Goal: Task Accomplishment & Management: Manage account settings

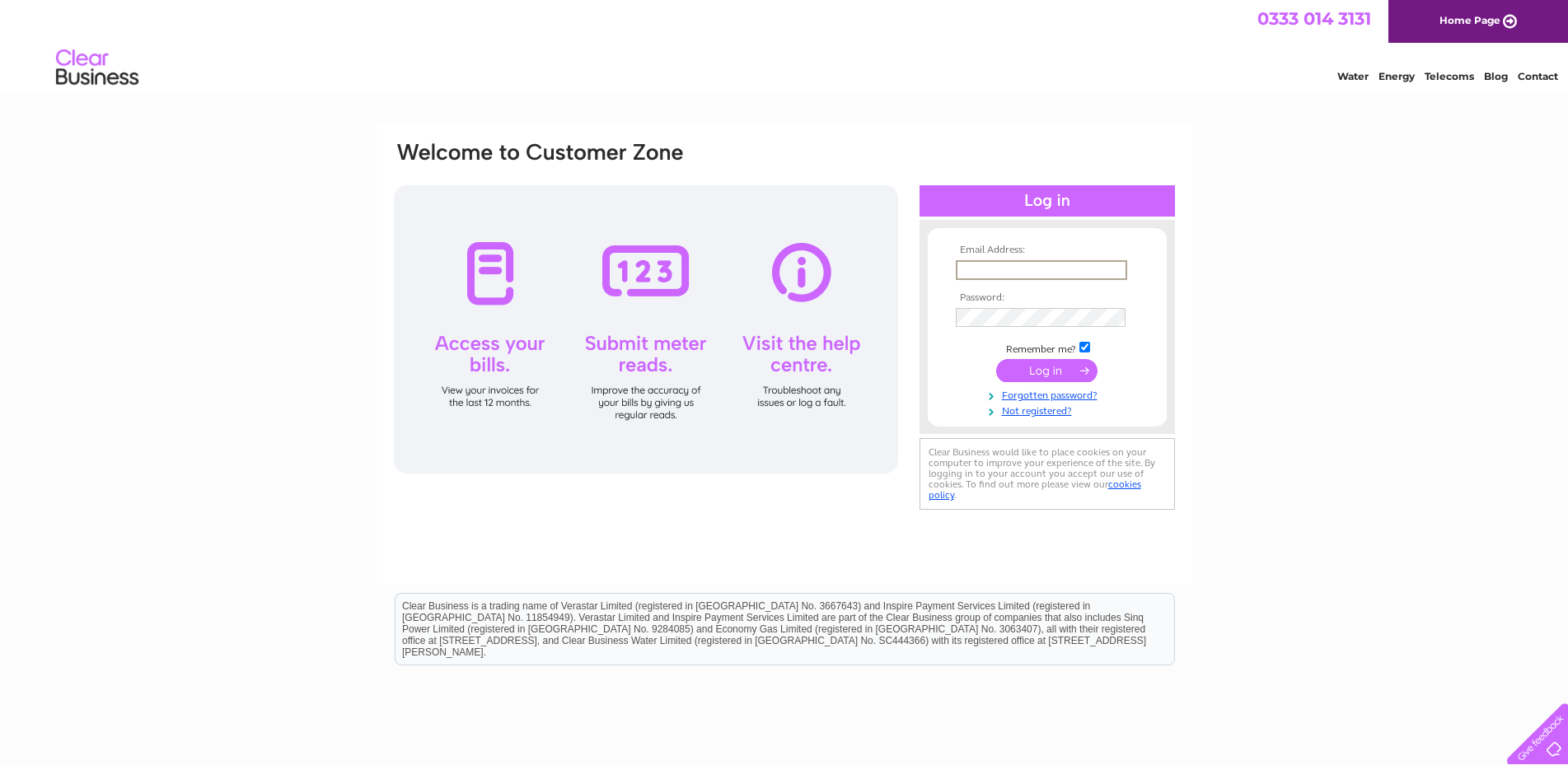
click at [1095, 271] on input "text" at bounding box center [1041, 269] width 172 height 20
paste input "mike.bowles@chctcrp.org.uk"
type input "mike.bowles@chctcrp.org.uk"
click at [1121, 350] on td "Remember me?" at bounding box center [1047, 346] width 191 height 16
click at [1040, 370] on input "submit" at bounding box center [1047, 369] width 102 height 23
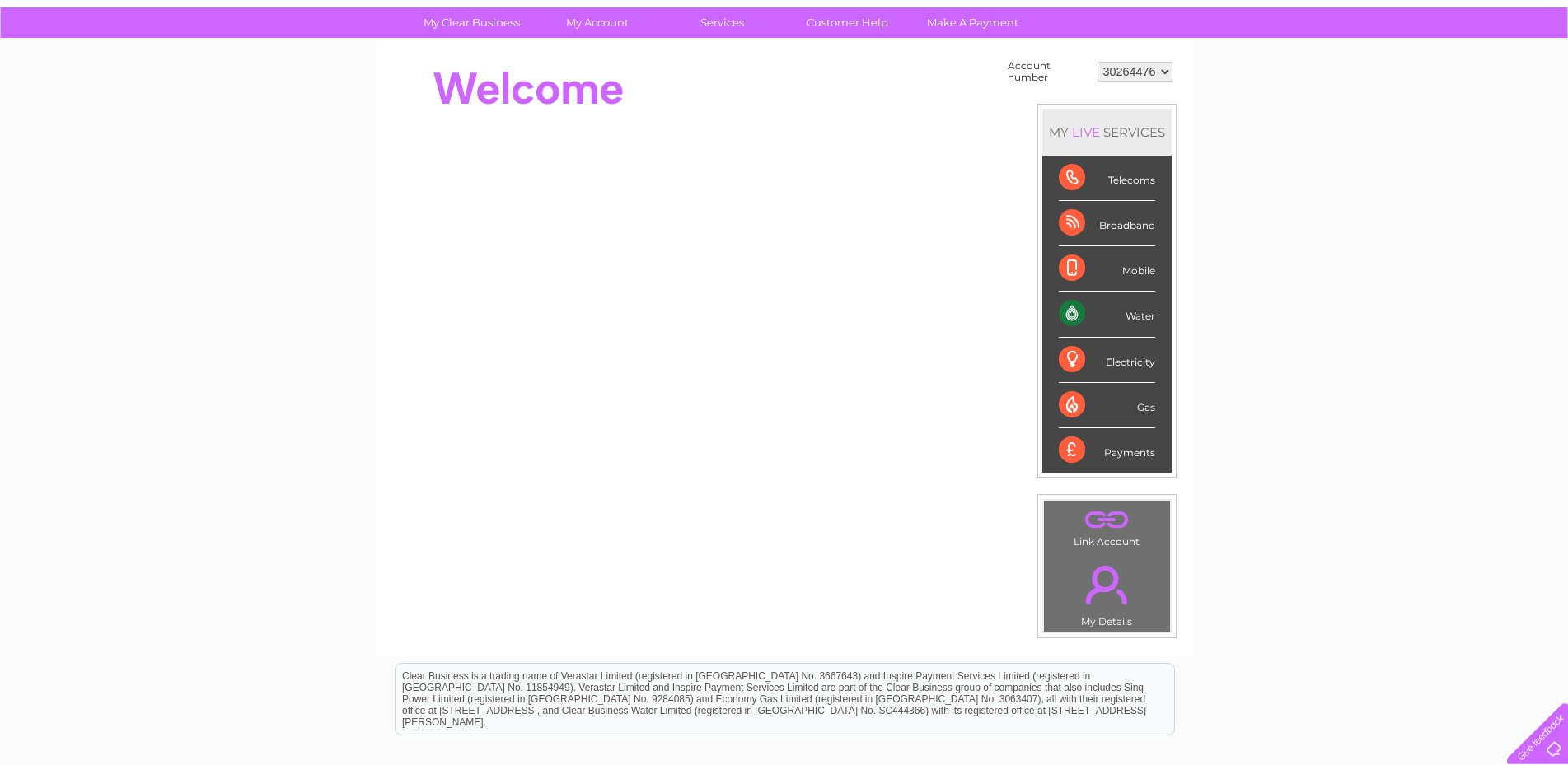
scroll to position [84, 0]
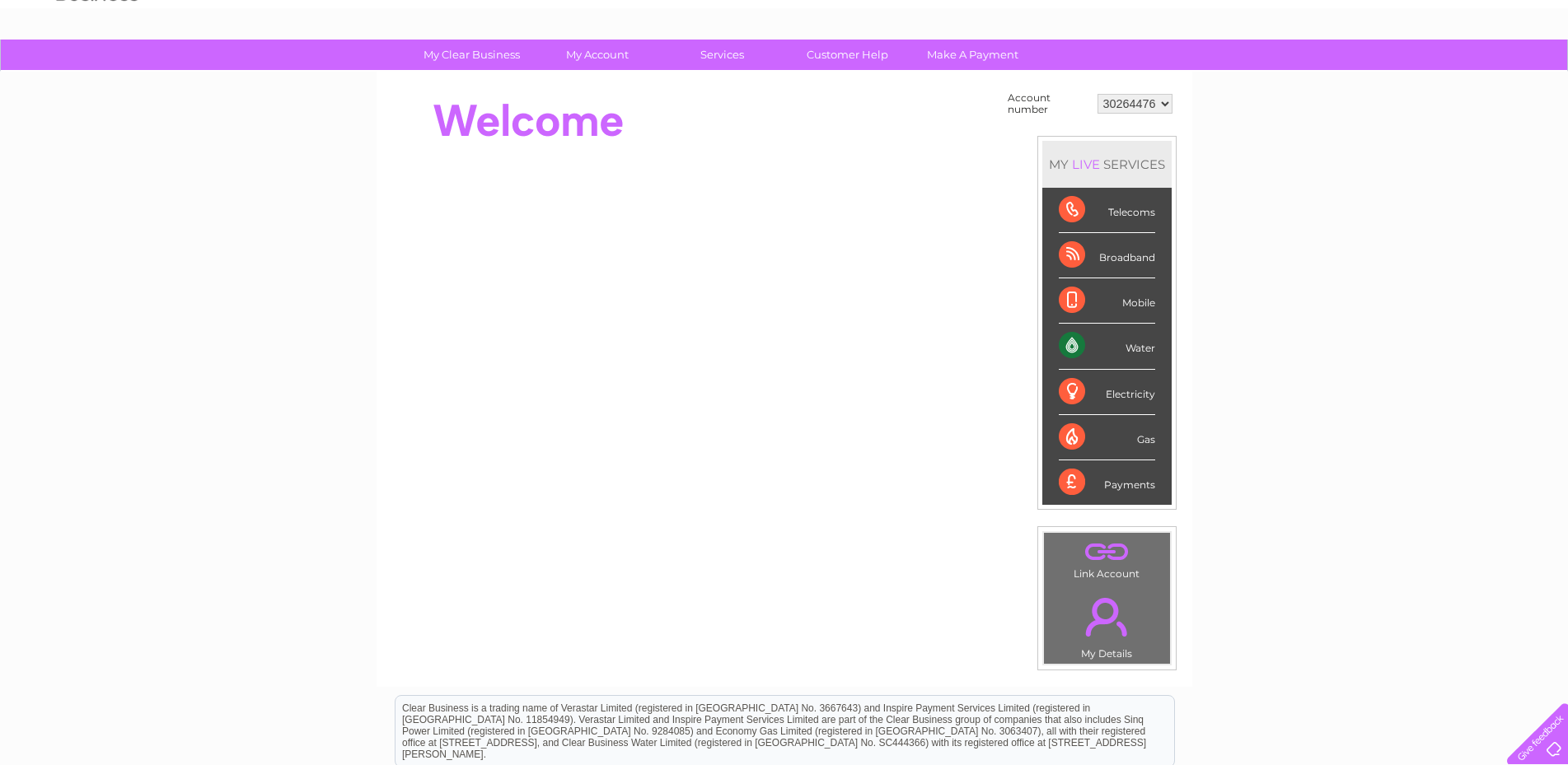
click at [1135, 341] on div "Water" at bounding box center [1107, 347] width 96 height 45
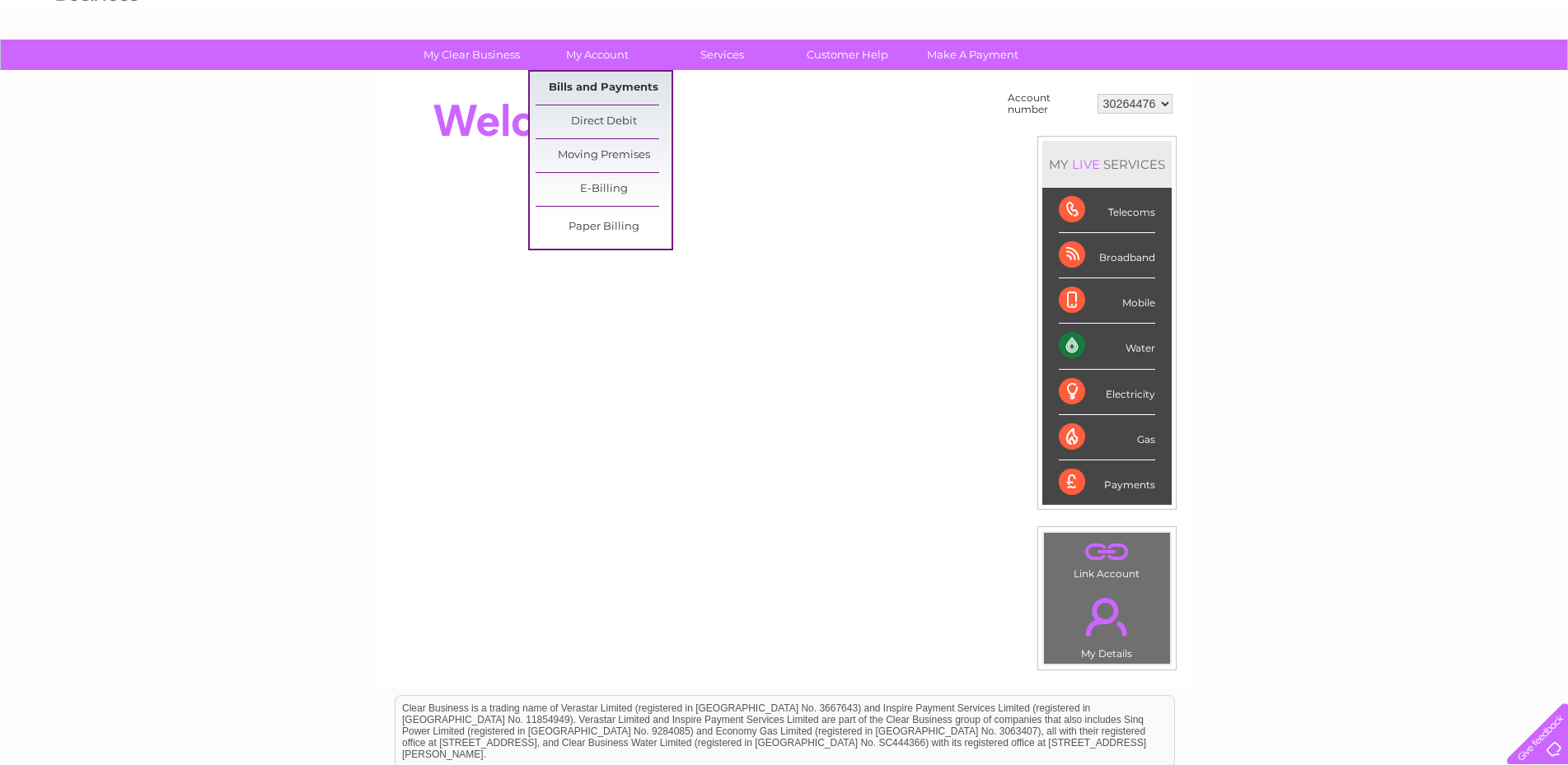
click at [620, 93] on link "Bills and Payments" at bounding box center [603, 88] width 136 height 33
click at [633, 89] on link "Bills and Payments" at bounding box center [603, 88] width 136 height 33
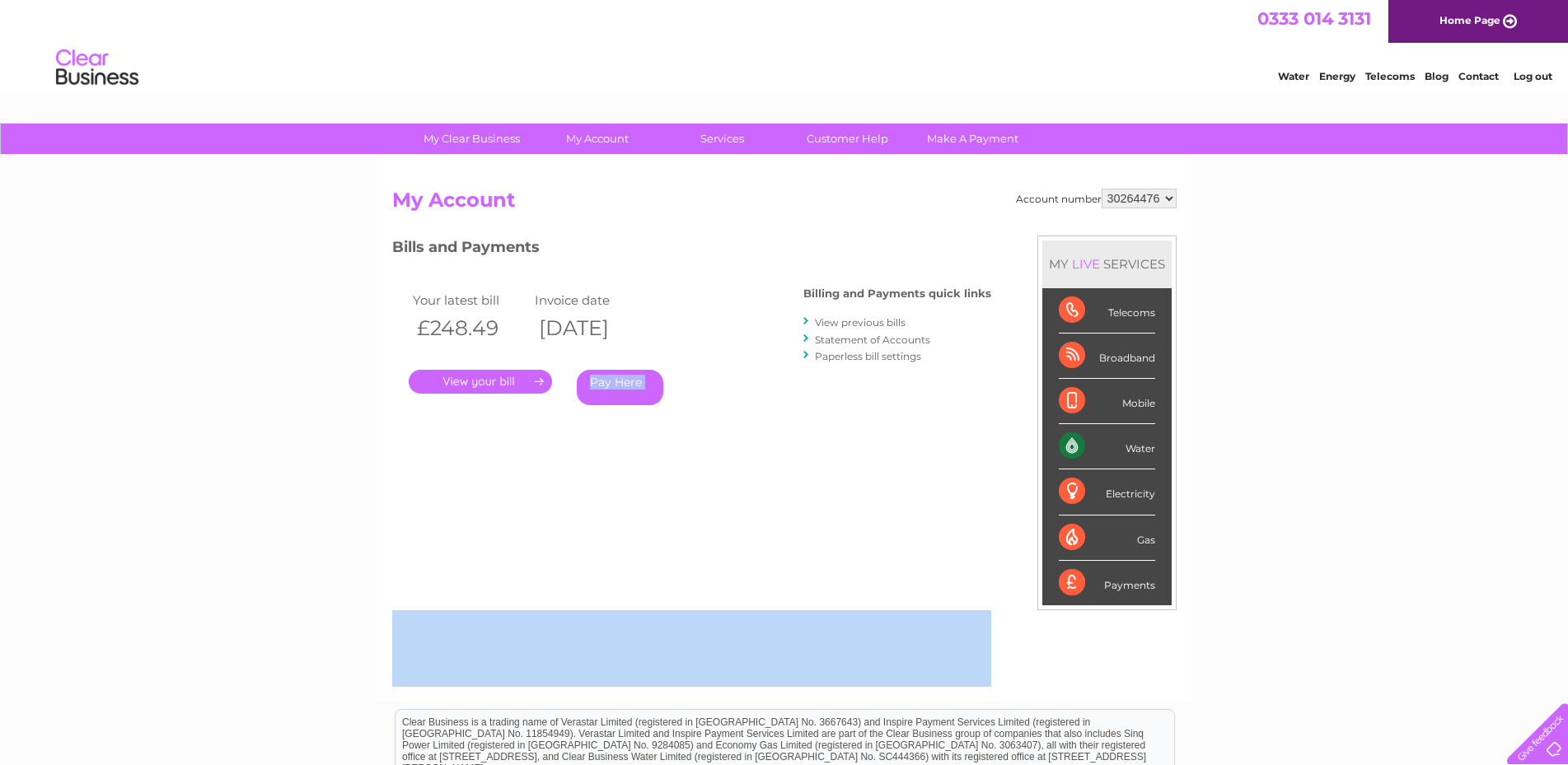
click at [830, 542] on div "Account number 30264476 My Account MY LIVE SERVICES Telecoms Broadband Mobile W…" at bounding box center [784, 436] width 785 height 496
click at [524, 378] on link "." at bounding box center [481, 382] width 143 height 24
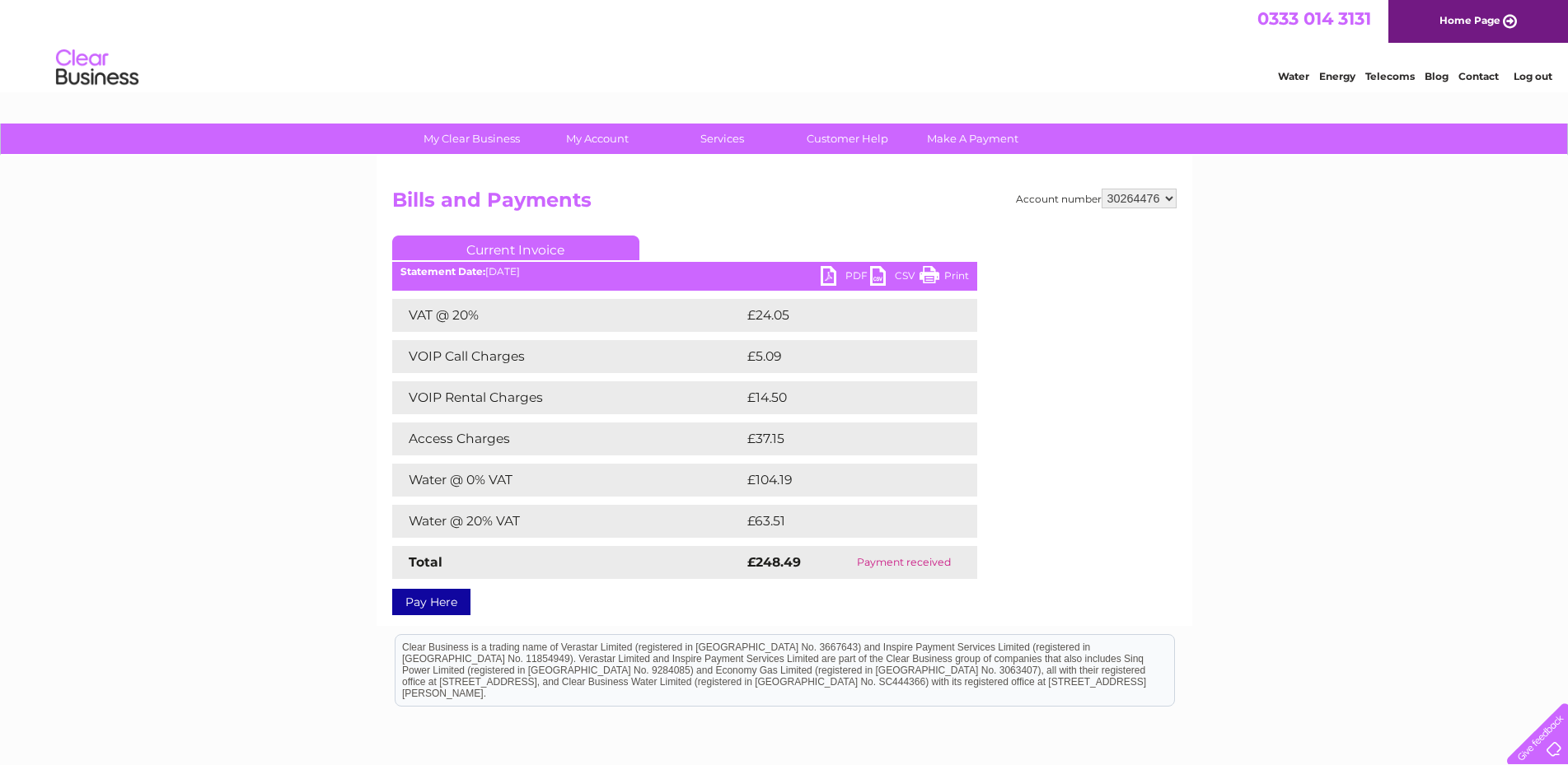
click at [958, 274] on link "Print" at bounding box center [944, 277] width 49 height 24
click at [824, 274] on link "PDF" at bounding box center [845, 277] width 49 height 24
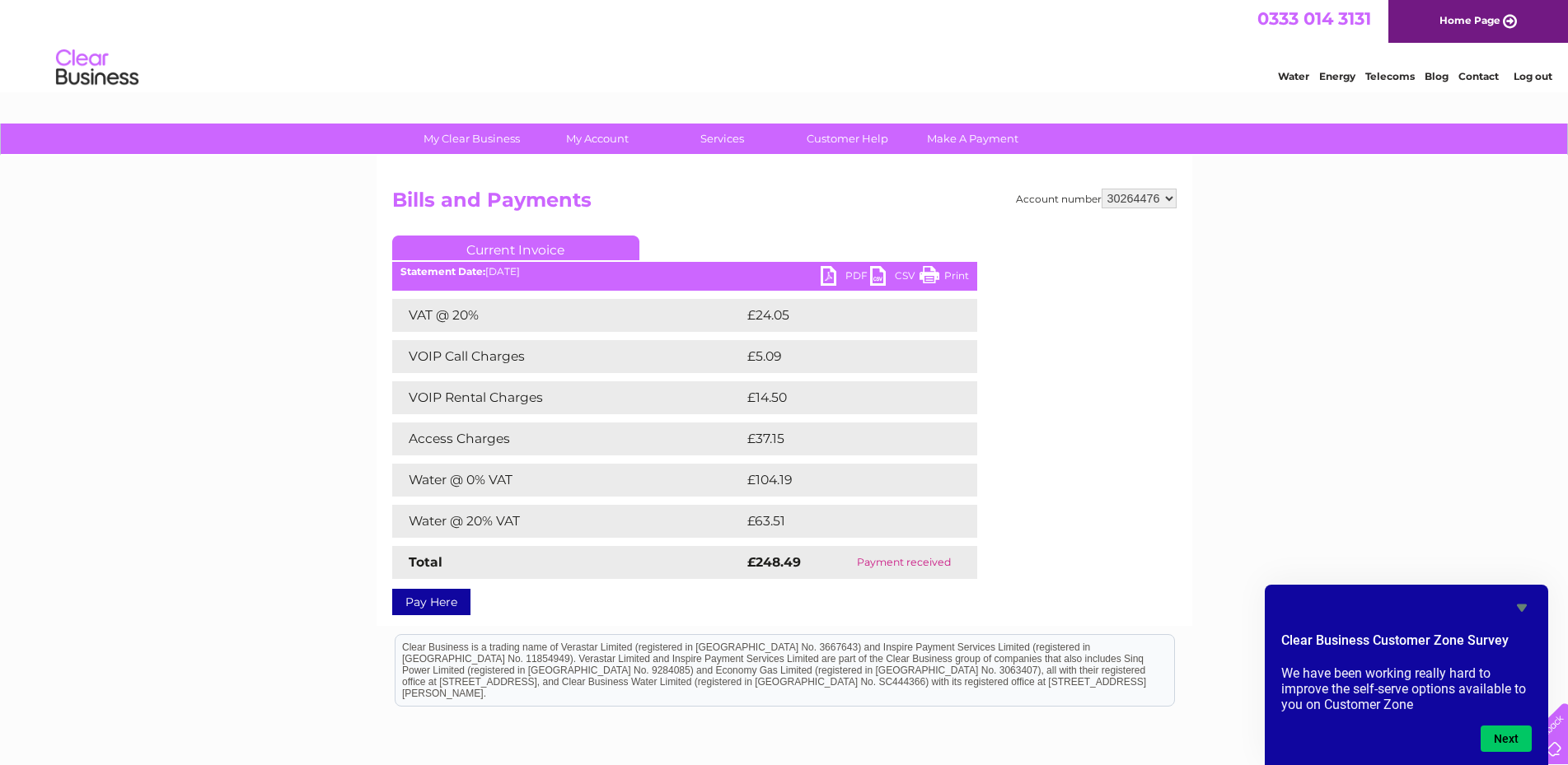
click at [1540, 78] on link "Log out" at bounding box center [1532, 75] width 39 height 12
